Goal: Information Seeking & Learning: Check status

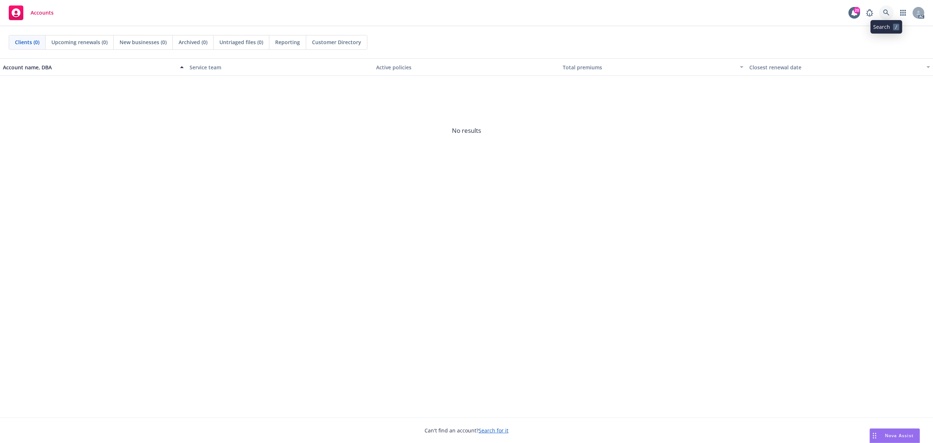
click at [887, 18] on link at bounding box center [886, 12] width 15 height 15
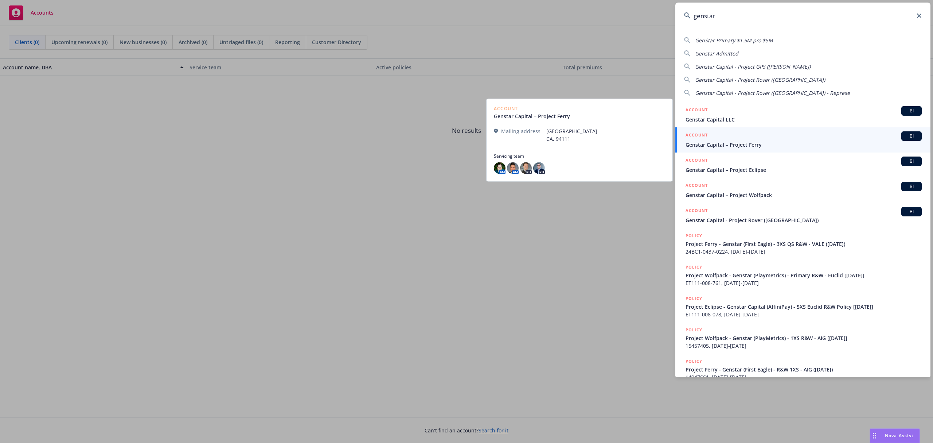
type input "genstar"
click at [793, 139] on div "ACCOUNT BI" at bounding box center [804, 135] width 236 height 9
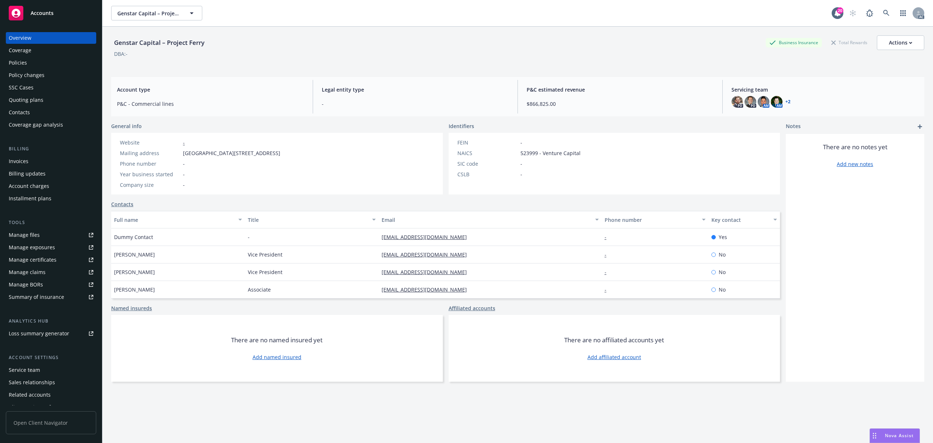
click at [43, 187] on div "Account charges" at bounding box center [29, 186] width 40 height 12
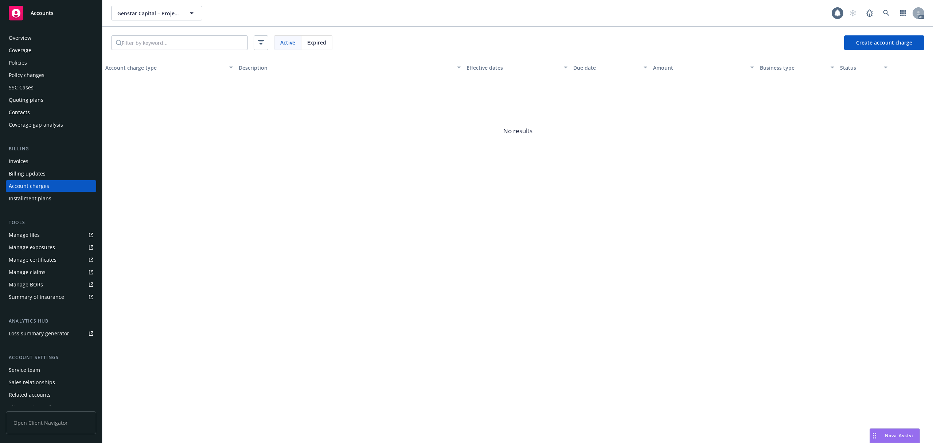
click at [34, 66] on div "Policies" at bounding box center [51, 63] width 85 height 12
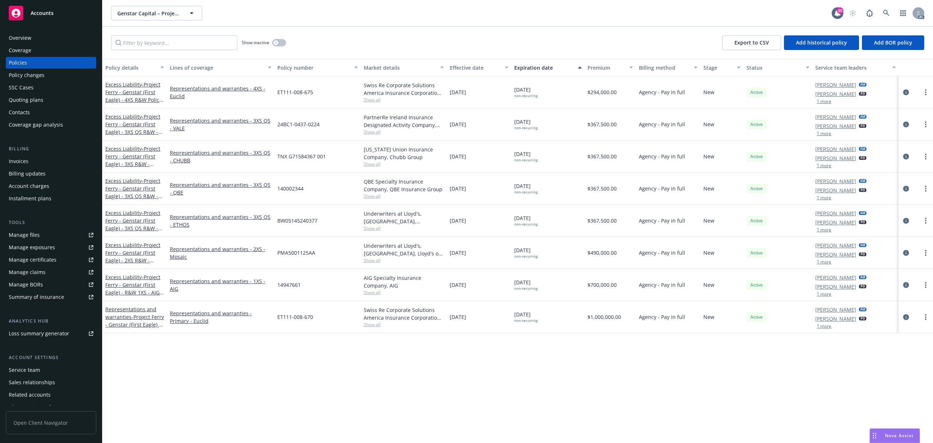
click at [830, 104] on button "1 more" at bounding box center [824, 101] width 15 height 4
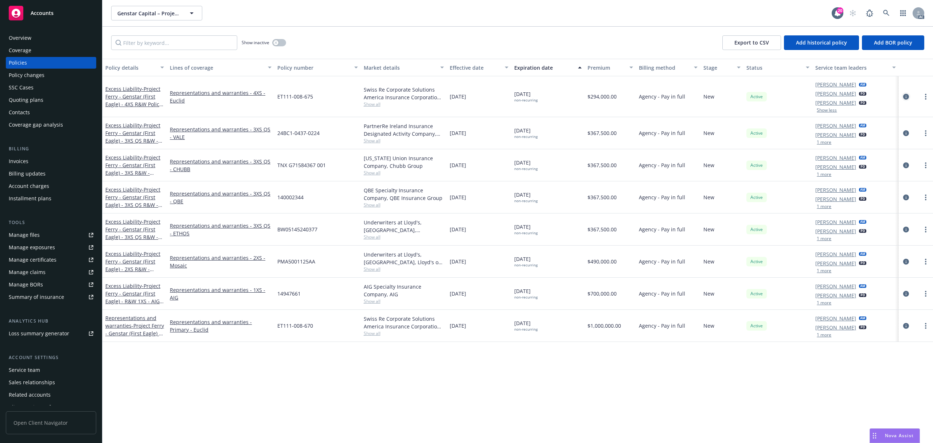
click at [904, 96] on icon "circleInformation" at bounding box center [906, 97] width 6 height 6
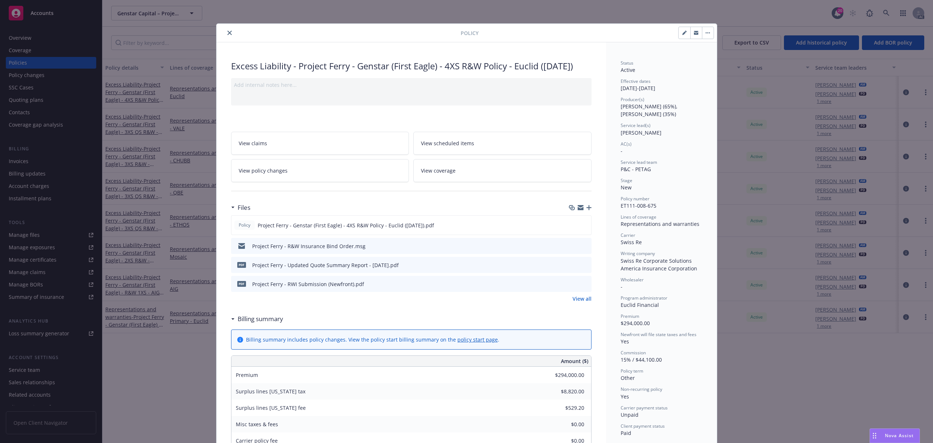
click at [228, 31] on icon "close" at bounding box center [230, 33] width 4 height 4
